Goal: Task Accomplishment & Management: Use online tool/utility

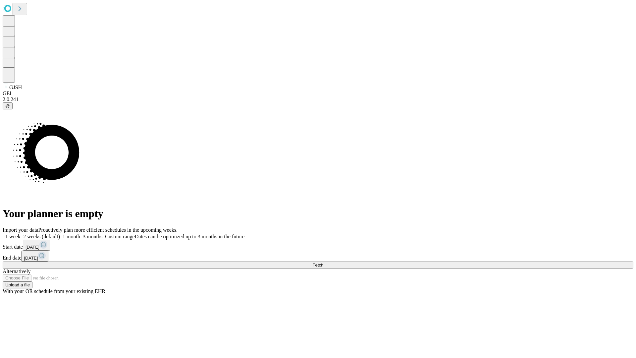
click at [323, 263] on span "Fetch" at bounding box center [318, 265] width 11 height 5
